Goal: Information Seeking & Learning: Find contact information

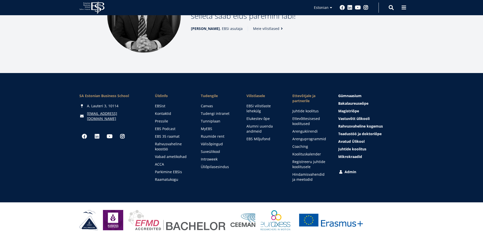
scroll to position [713, 0]
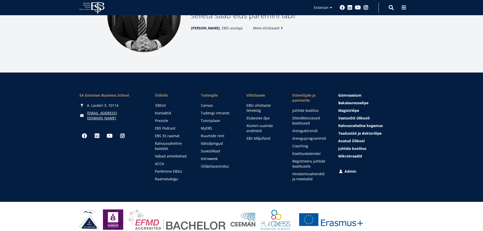
click at [162, 103] on link "EBSist" at bounding box center [174, 105] width 36 height 5
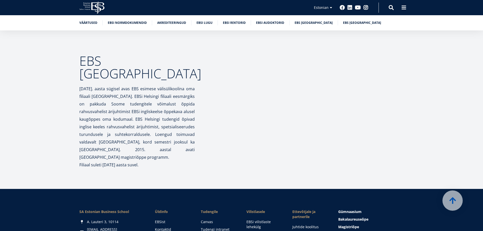
scroll to position [2440, 0]
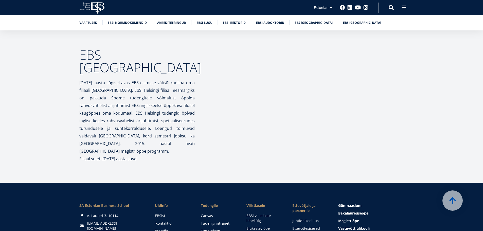
click at [166, 221] on link "Kontaktid" at bounding box center [174, 223] width 36 height 5
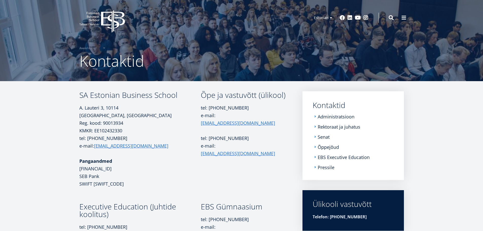
scroll to position [25, 0]
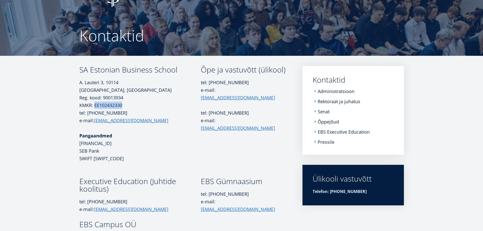
drag, startPoint x: 94, startPoint y: 106, endPoint x: 122, endPoint y: 105, distance: 28.2
click at [122, 105] on p "KMKR: EE102432330" at bounding box center [140, 105] width 122 height 8
copy p "EE102432330"
drag, startPoint x: 123, startPoint y: 96, endPoint x: 104, endPoint y: 99, distance: 19.5
click at [104, 99] on p "A. Lauteri 3, 10114 Tallinn, Eesti Reg. kood: 90013934" at bounding box center [140, 90] width 122 height 23
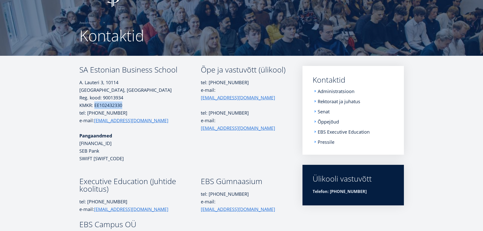
copy p "90013934"
